Goal: Transaction & Acquisition: Book appointment/travel/reservation

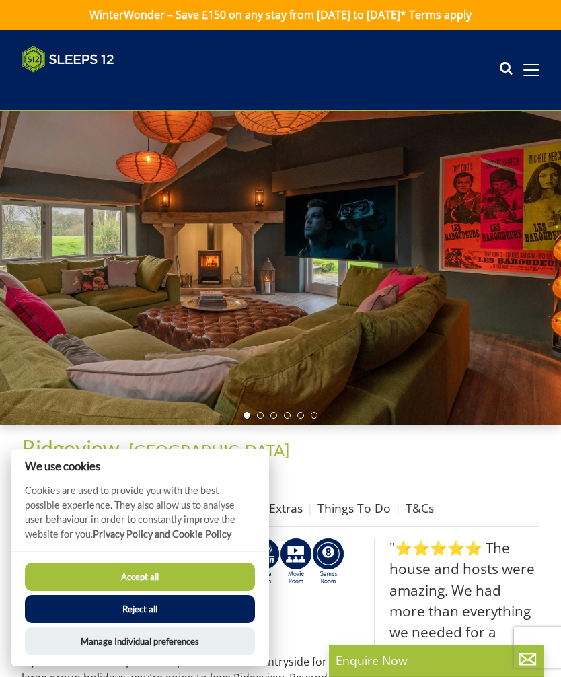
click at [144, 611] on button "Reject all" at bounding box center [140, 609] width 230 height 28
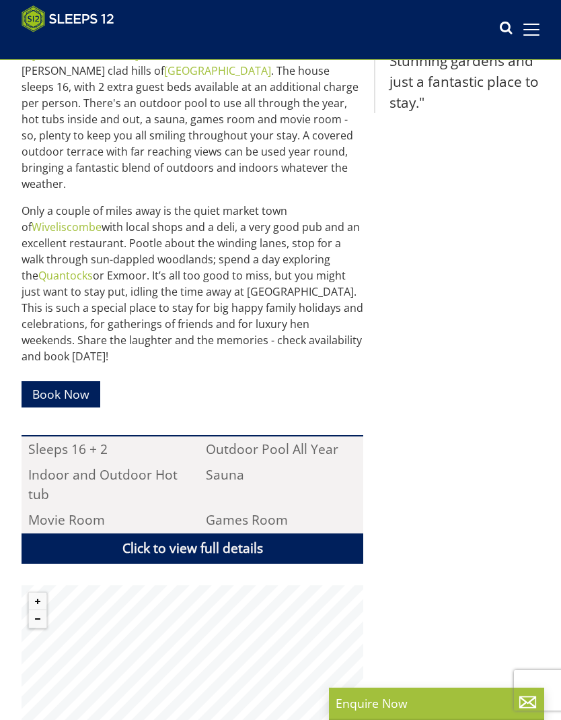
scroll to position [712, 0]
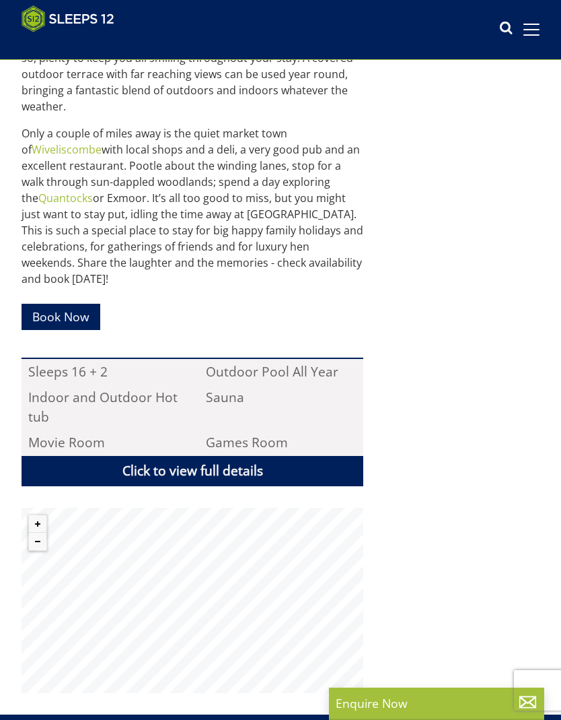
click at [72, 304] on link "Book Now" at bounding box center [61, 317] width 79 height 26
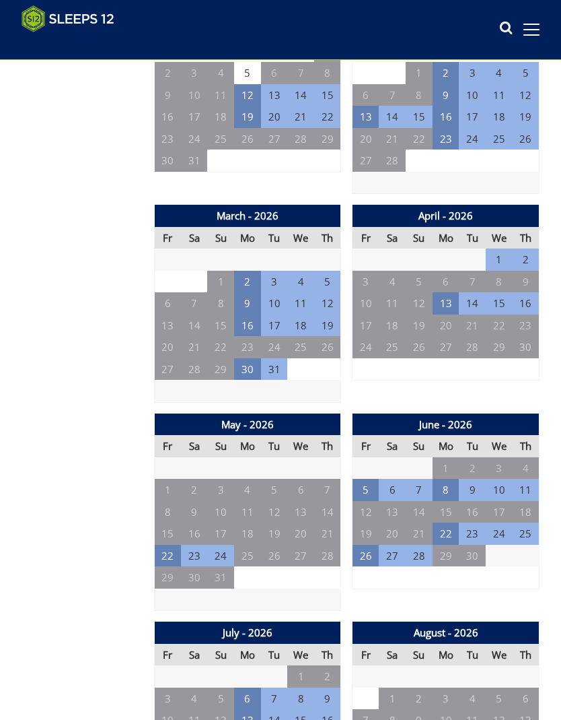
scroll to position [916, 0]
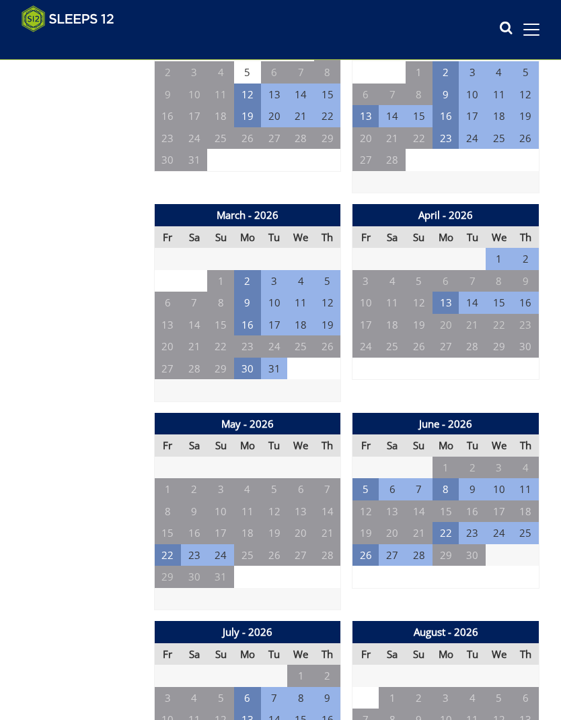
click at [448, 524] on td "22" at bounding box center [446, 533] width 27 height 22
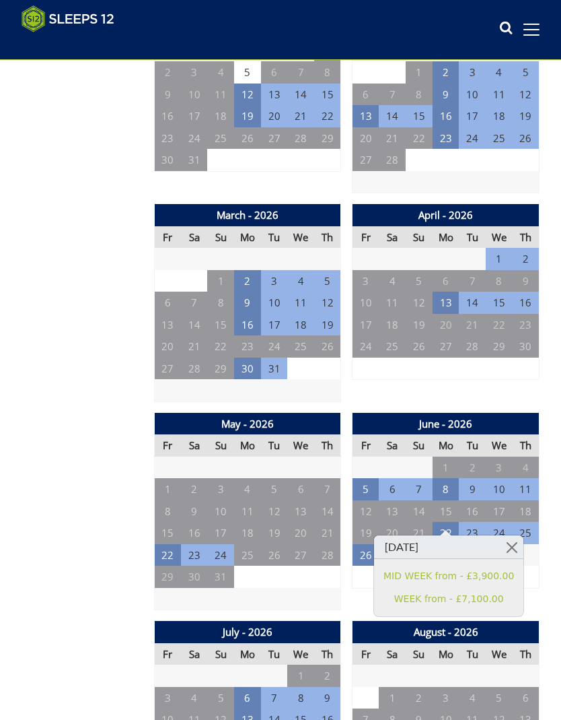
click at [508, 544] on link at bounding box center [512, 547] width 24 height 24
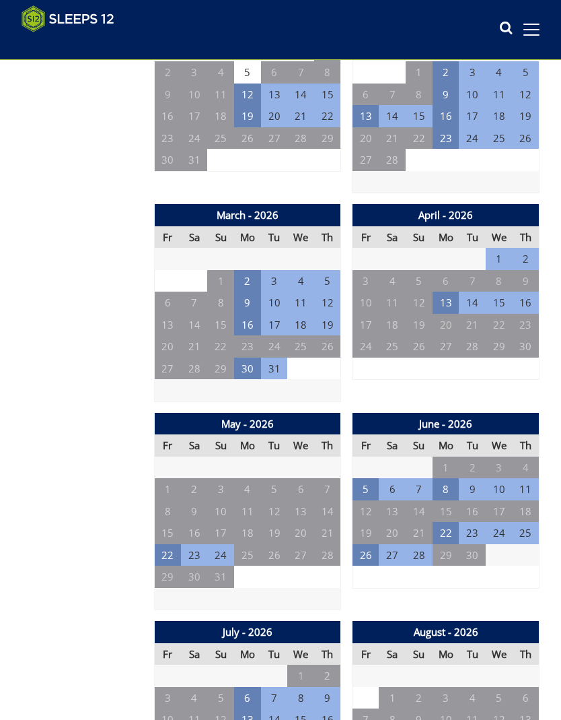
click at [166, 544] on td "22" at bounding box center [167, 555] width 27 height 22
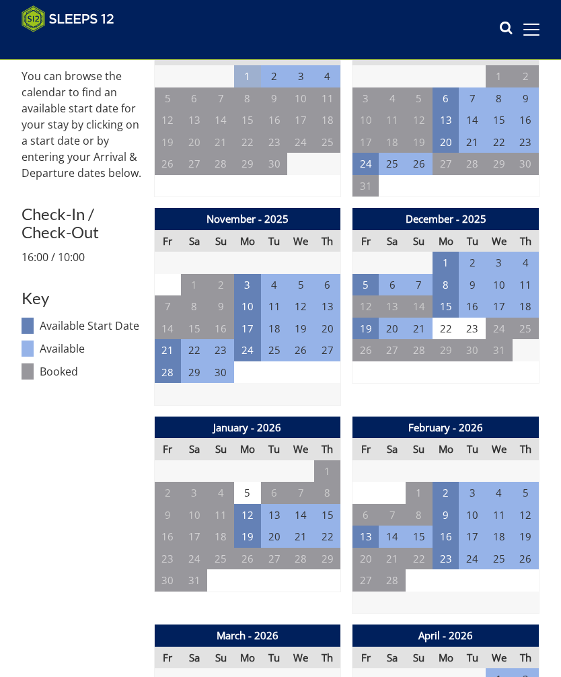
scroll to position [492, 0]
